Goal: Navigation & Orientation: Understand site structure

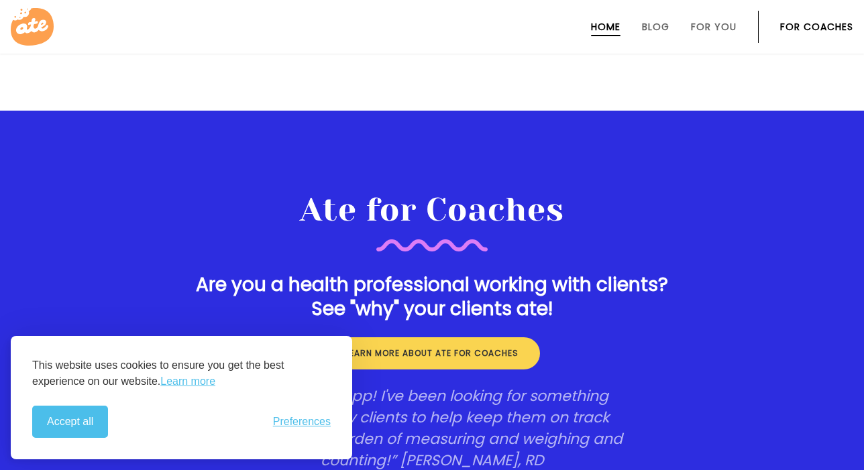
scroll to position [1766, 0]
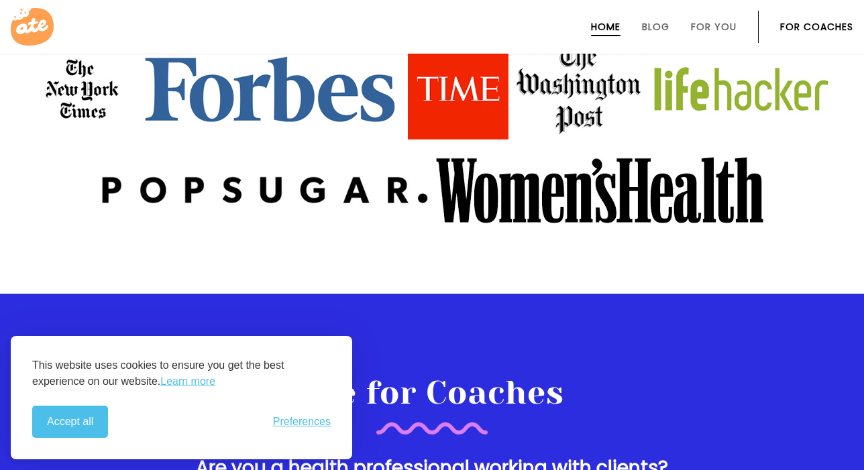
click at [813, 24] on link "For Coaches" at bounding box center [816, 26] width 73 height 11
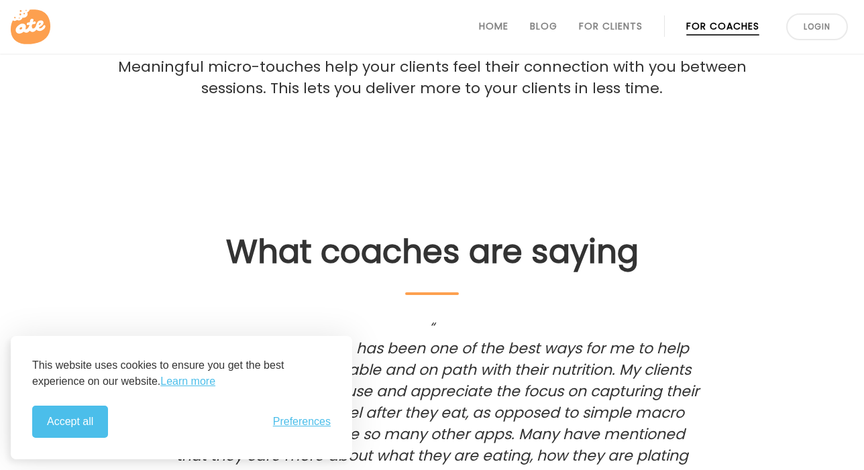
scroll to position [2456, 0]
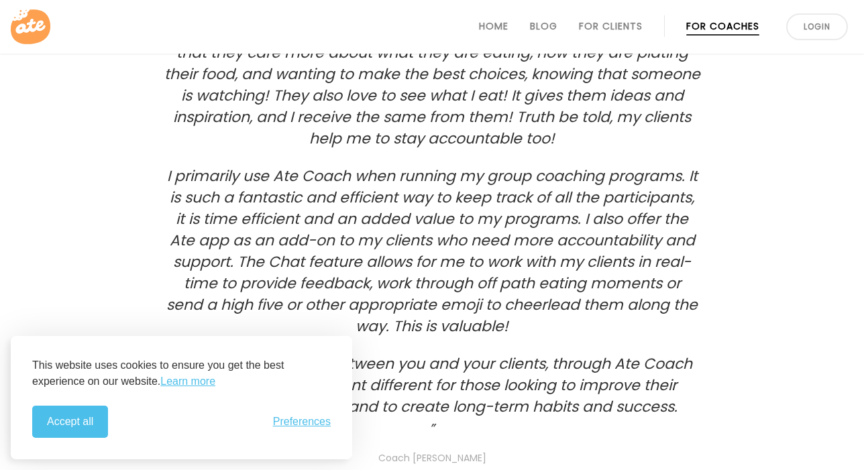
drag, startPoint x: 81, startPoint y: 427, endPoint x: 269, endPoint y: 347, distance: 204.4
click at [81, 427] on button "Accept all" at bounding box center [70, 422] width 76 height 32
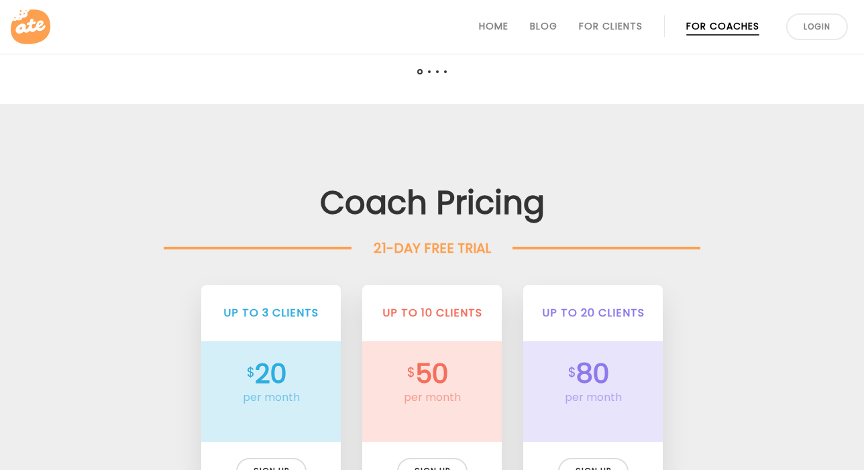
scroll to position [2728, 0]
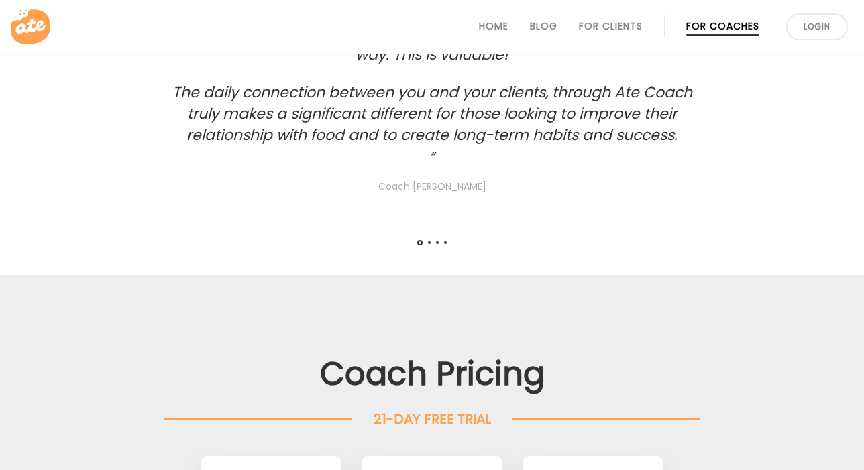
click at [478, 26] on ul "Home Blog For Clients For Coaches Login" at bounding box center [648, 26] width 412 height 59
click at [42, 26] on icon at bounding box center [31, 26] width 40 height 35
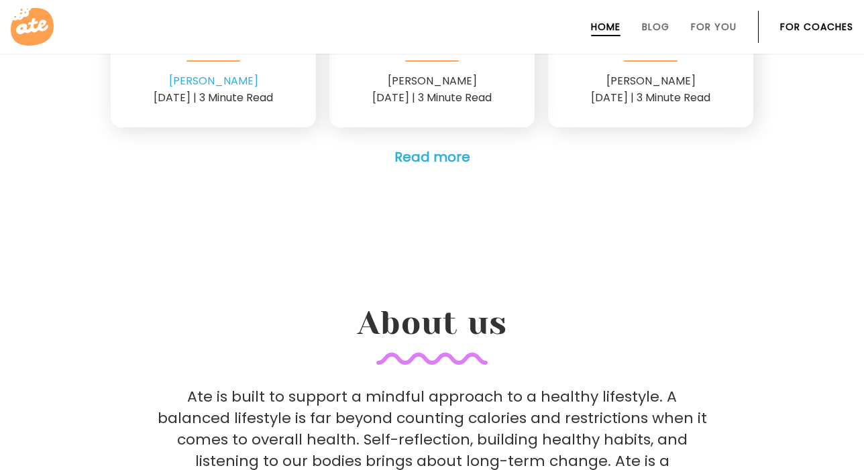
scroll to position [3522, 0]
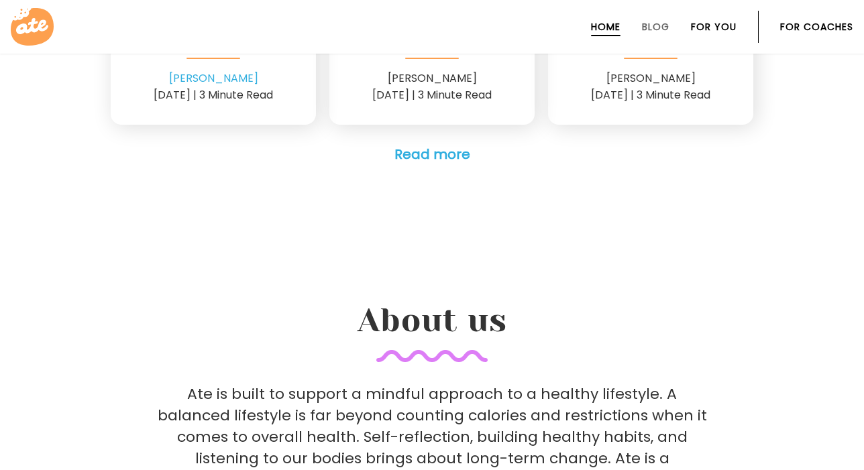
click at [726, 26] on link "For You" at bounding box center [714, 26] width 46 height 11
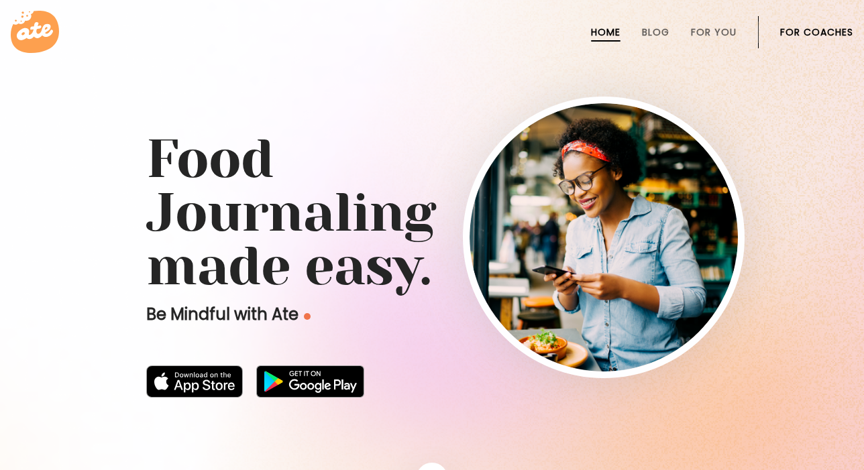
scroll to position [0, 0]
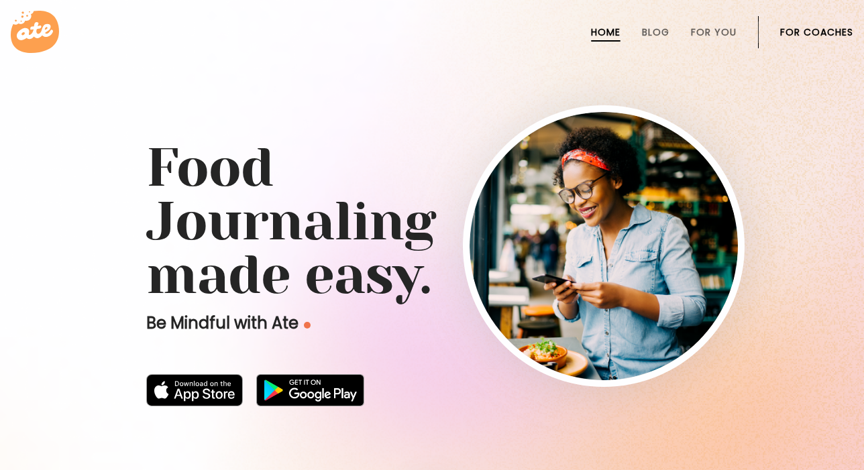
drag, startPoint x: 656, startPoint y: 34, endPoint x: 625, endPoint y: 38, distance: 31.8
click at [655, 34] on link "Blog" at bounding box center [656, 32] width 28 height 11
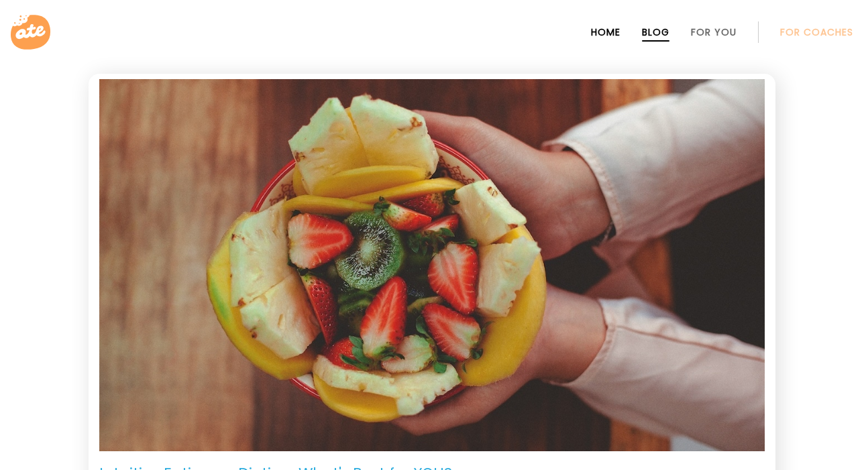
click at [615, 36] on link "Home" at bounding box center [606, 32] width 30 height 11
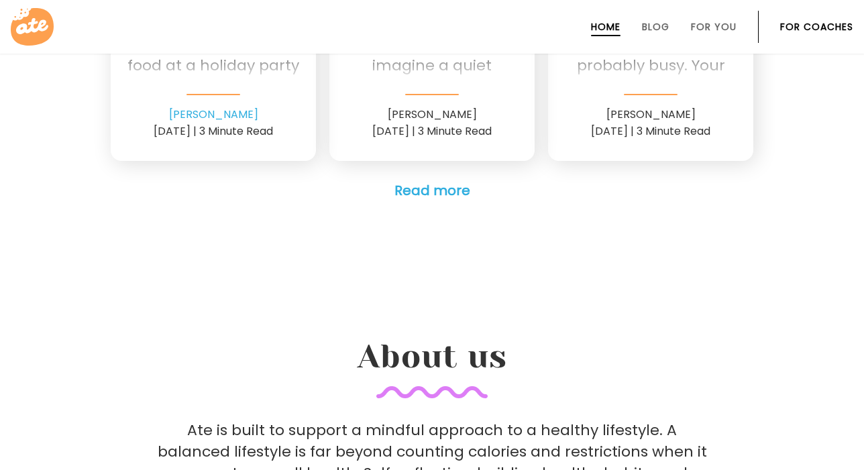
scroll to position [4482, 0]
